Goal: Find specific page/section: Find specific page/section

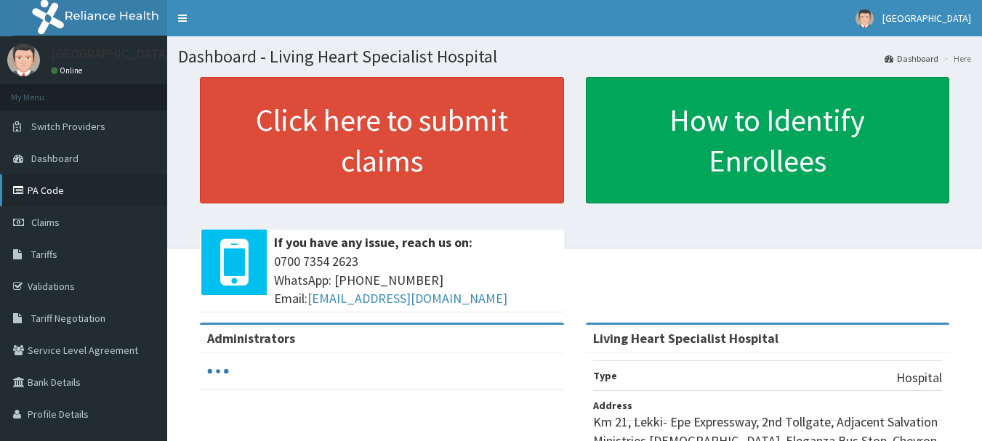
click at [49, 191] on link "PA Code" at bounding box center [83, 190] width 167 height 32
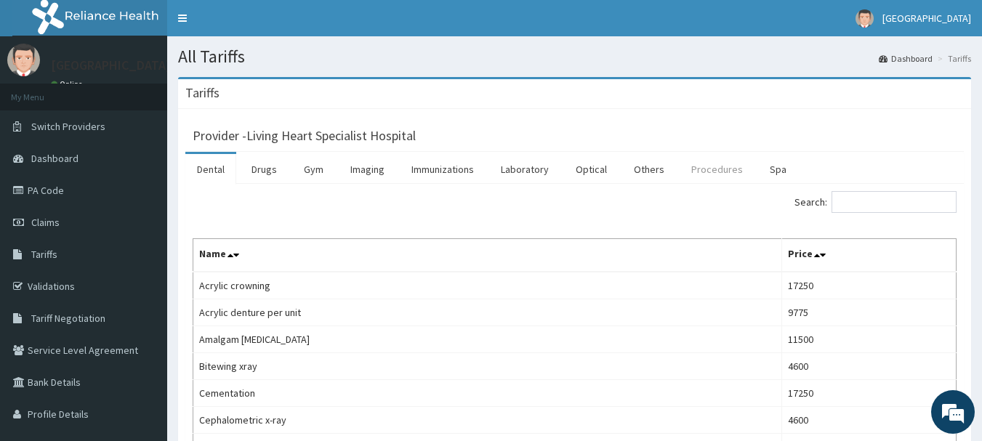
click at [711, 174] on link "Procedures" at bounding box center [717, 169] width 75 height 31
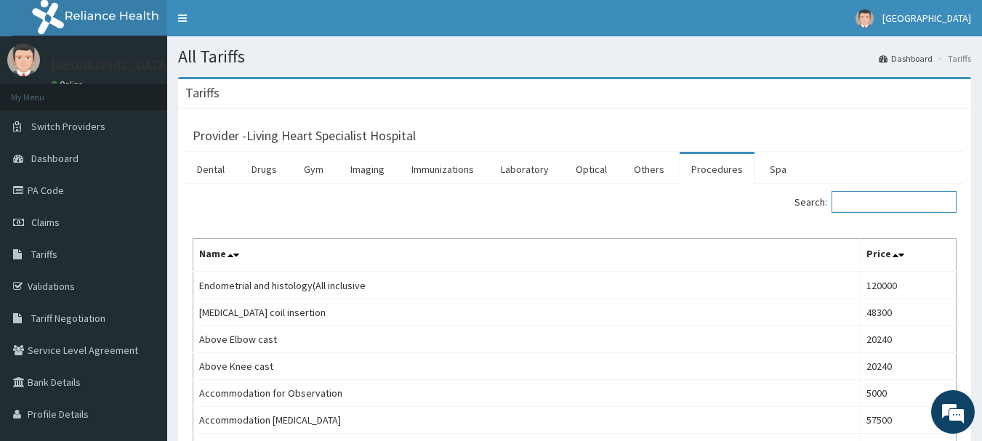
click at [869, 202] on input "Search:" at bounding box center [894, 202] width 125 height 22
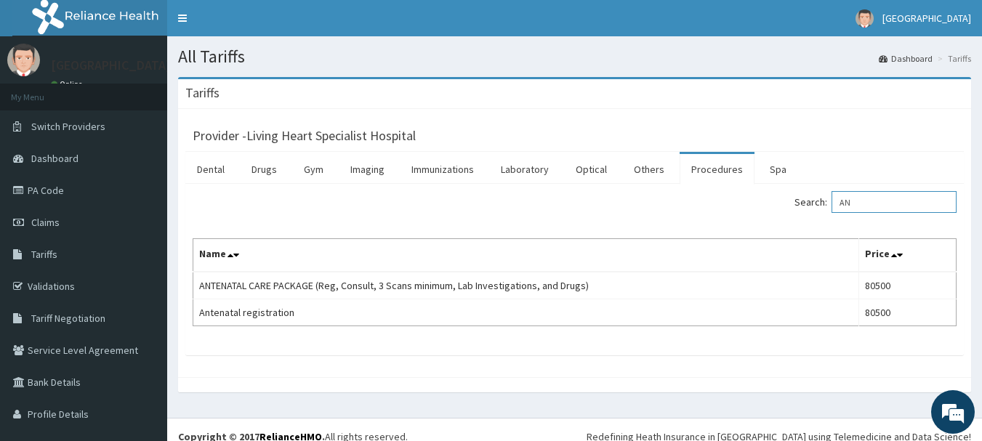
type input "A"
